Goal: Information Seeking & Learning: Learn about a topic

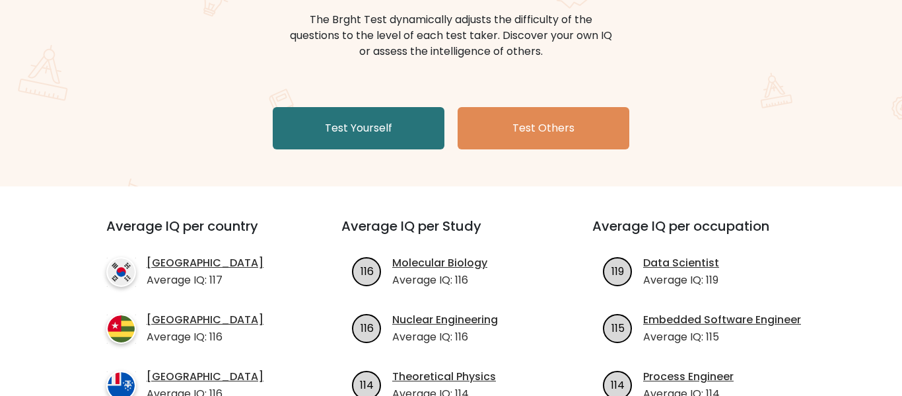
scroll to position [172, 0]
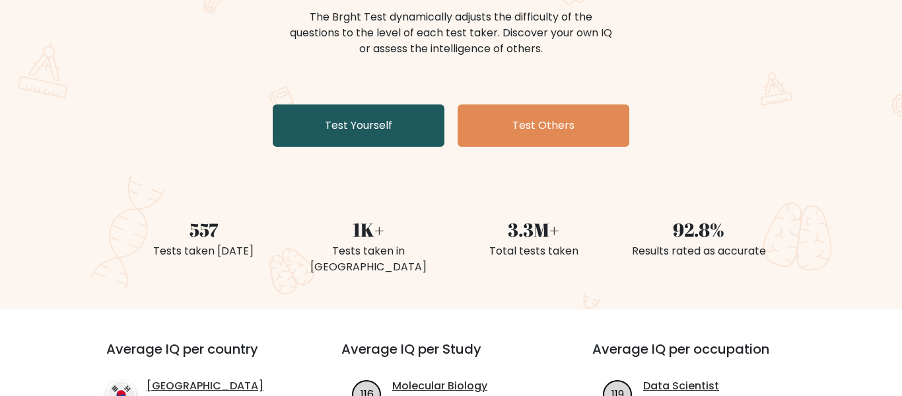
click at [384, 134] on link "Test Yourself" at bounding box center [359, 125] width 172 height 42
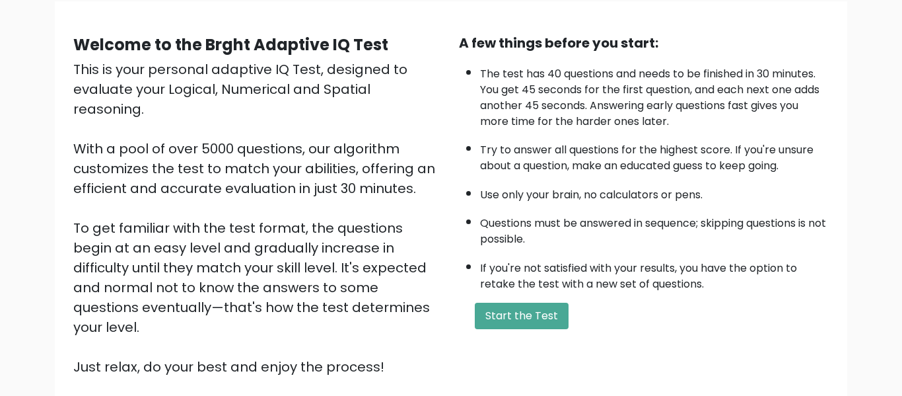
scroll to position [104, 0]
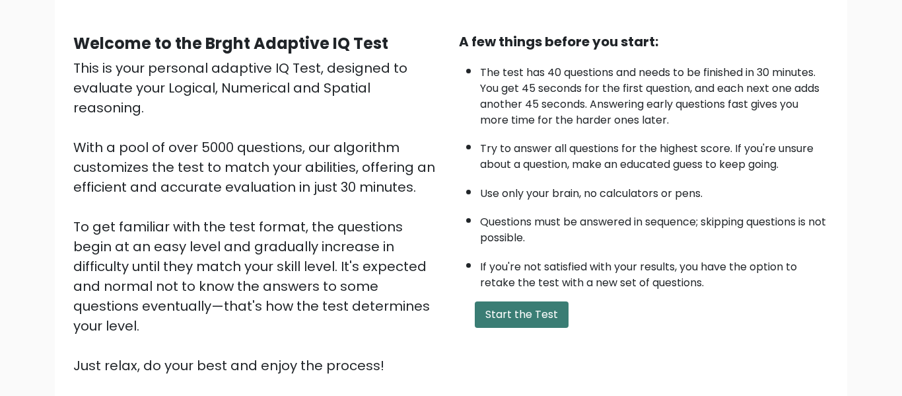
click at [521, 311] on button "Start the Test" at bounding box center [522, 314] width 94 height 26
